Goal: Information Seeking & Learning: Learn about a topic

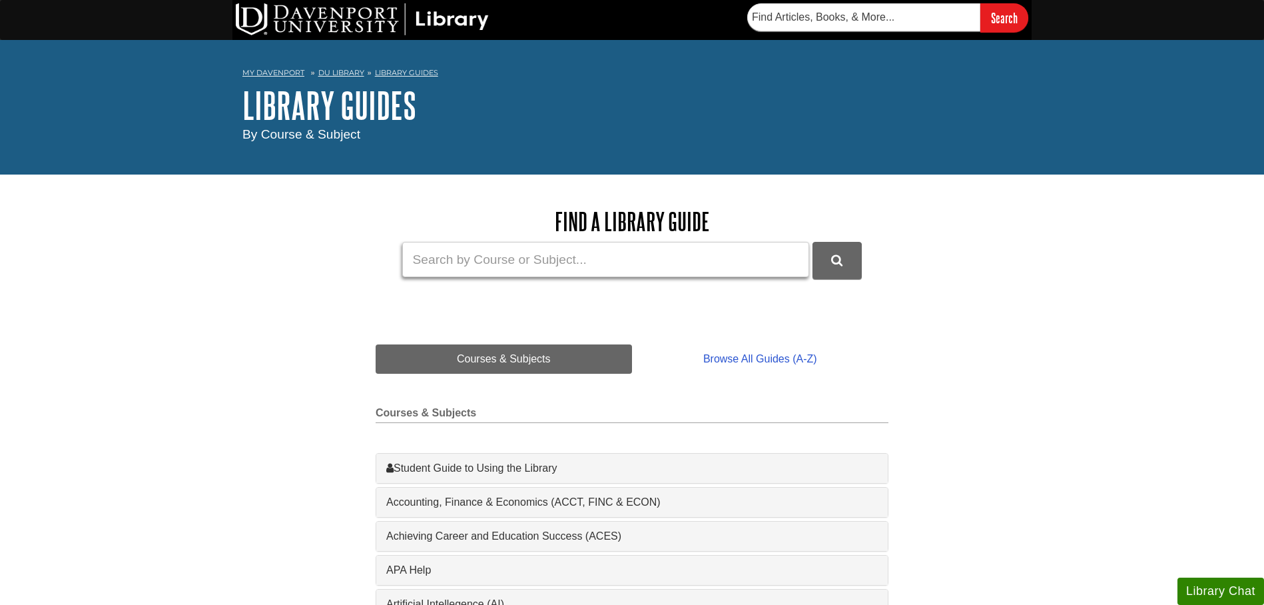
click at [536, 269] on input "Guide Search Terms" at bounding box center [605, 259] width 407 height 35
type input "google scholar"
click at [813, 242] on button "DU Library Guides Search" at bounding box center [837, 260] width 49 height 37
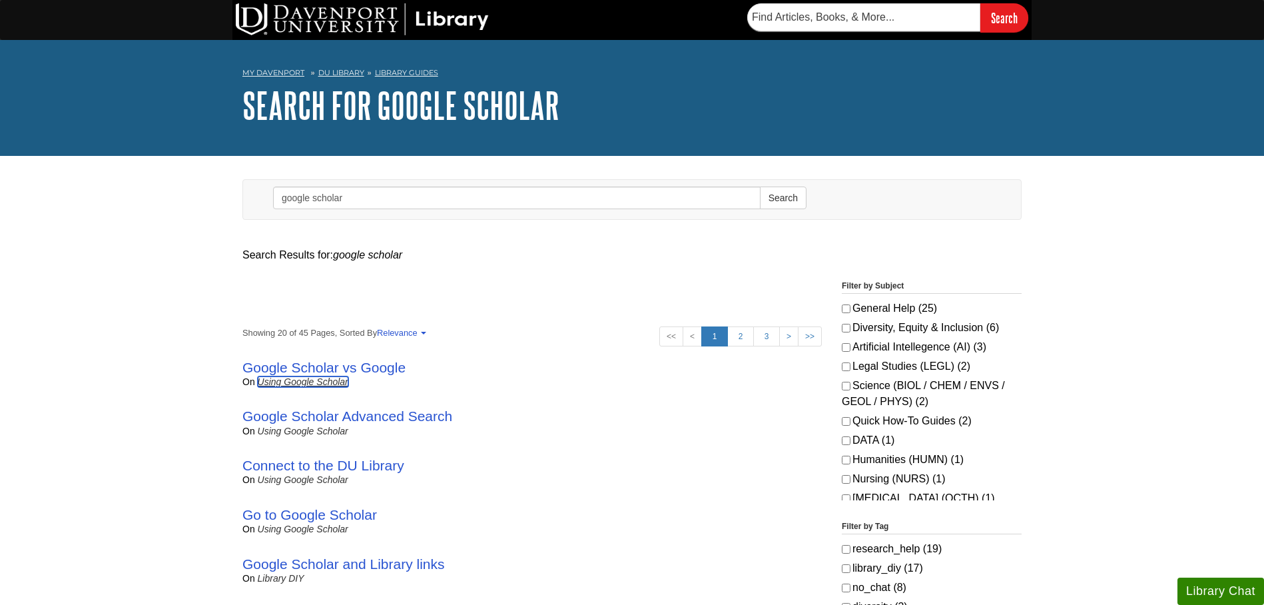
click at [340, 383] on link "Using Google Scholar" at bounding box center [303, 381] width 91 height 11
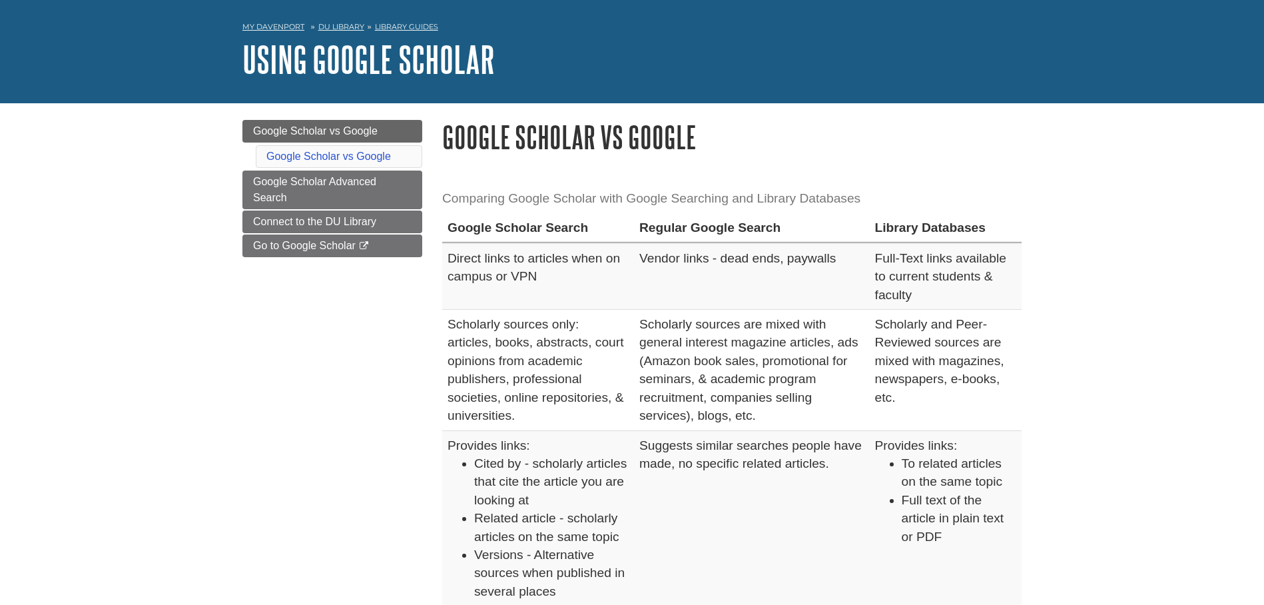
scroll to position [68, 0]
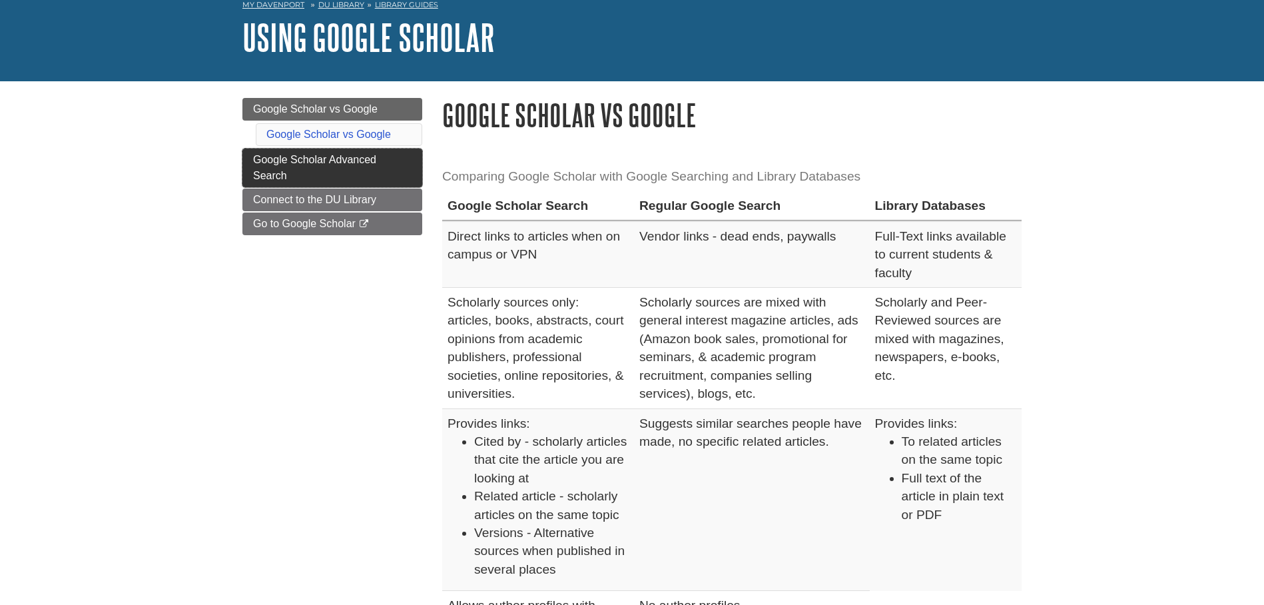
click at [382, 155] on link "Google Scholar Advanced Search" at bounding box center [332, 168] width 180 height 39
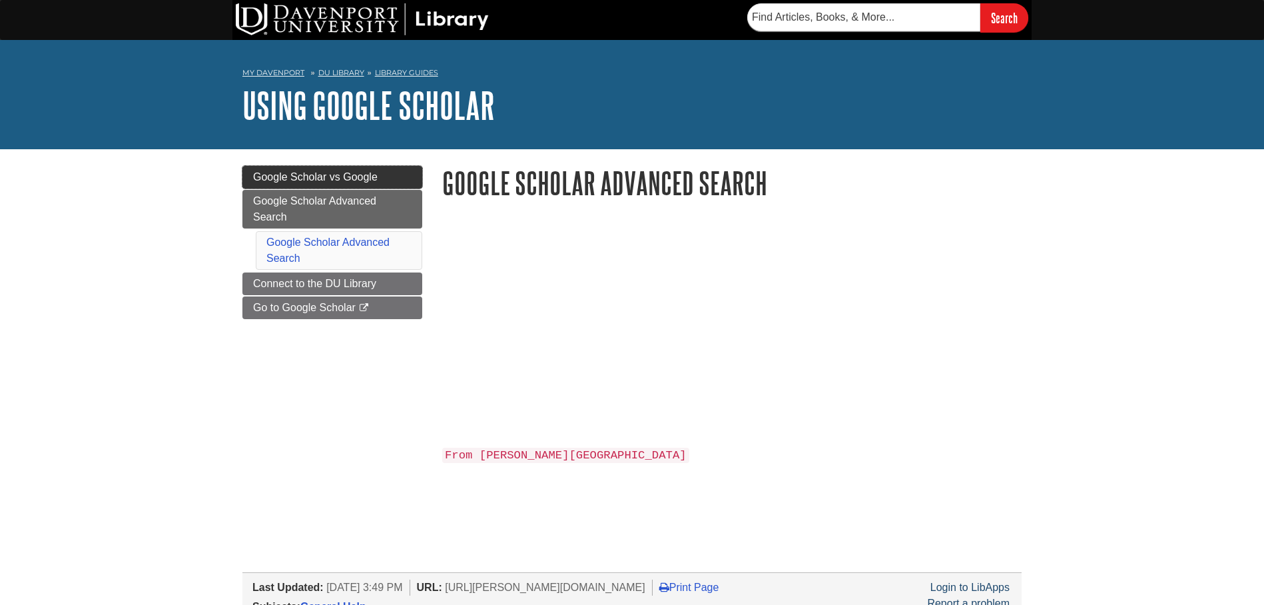
click at [275, 174] on span "Google Scholar vs Google" at bounding box center [315, 176] width 125 height 11
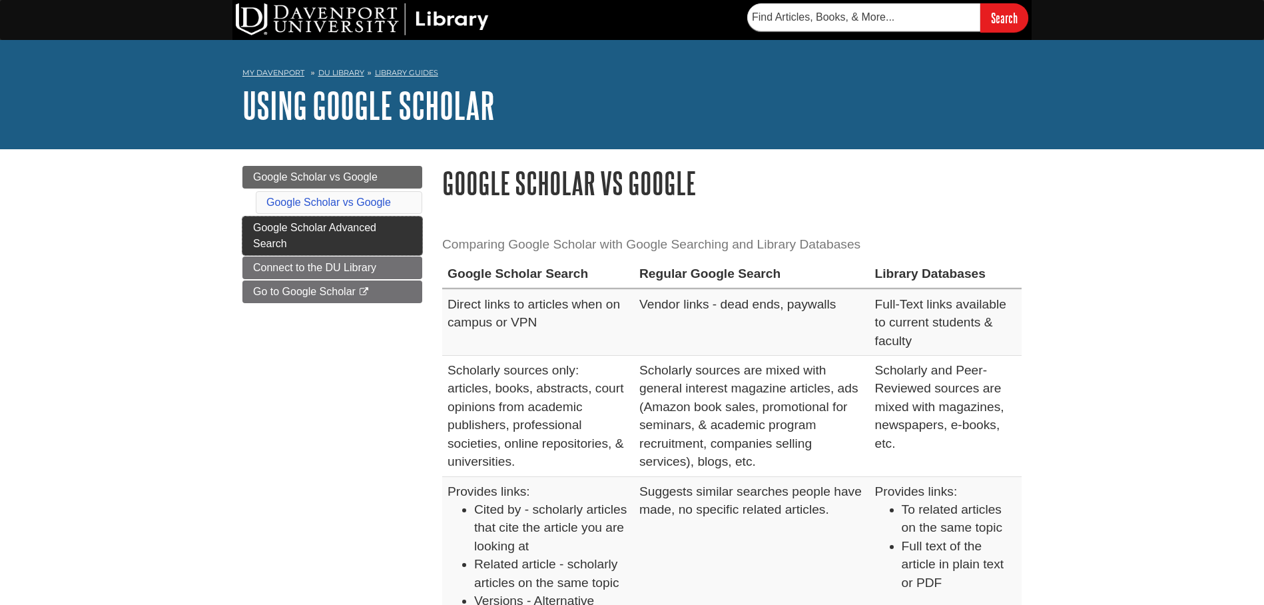
click at [260, 242] on span "Google Scholar Advanced Search" at bounding box center [314, 235] width 123 height 27
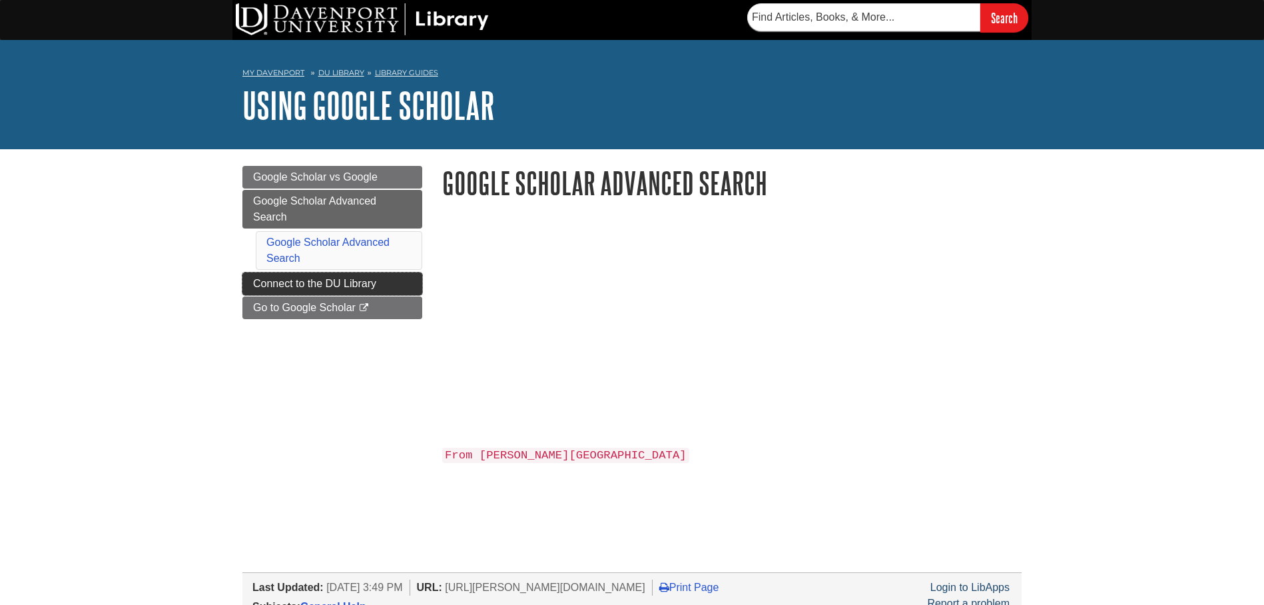
click at [309, 286] on span "Connect to the DU Library" at bounding box center [314, 283] width 123 height 11
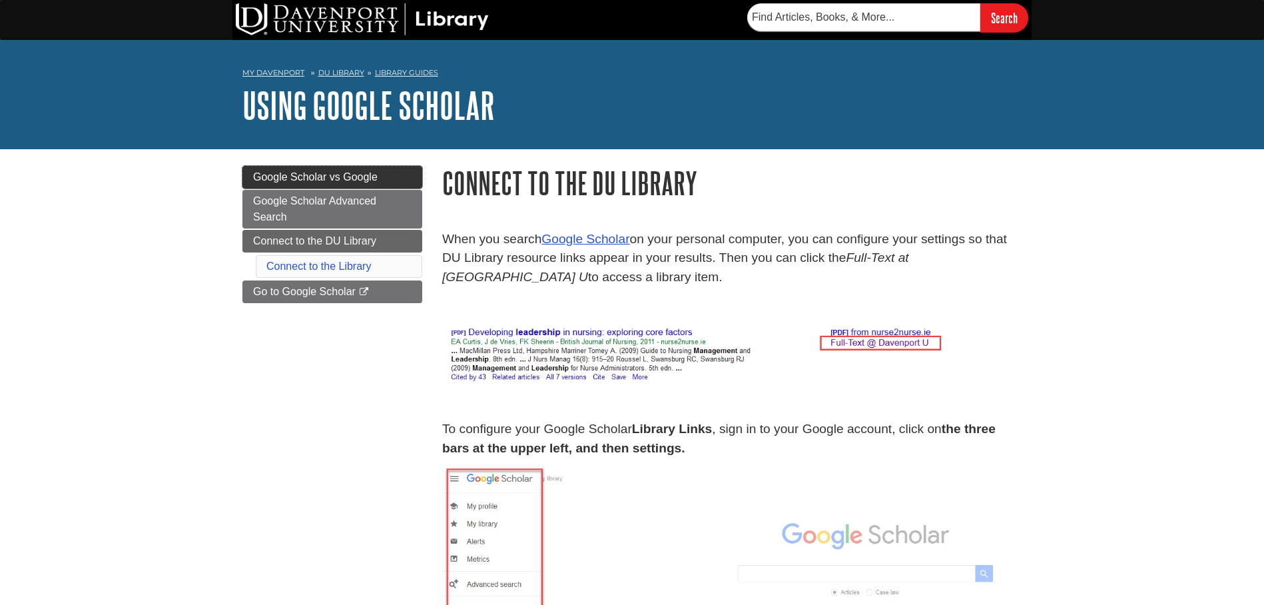
click at [266, 179] on span "Google Scholar vs Google" at bounding box center [315, 176] width 125 height 11
